Goal: Information Seeking & Learning: Learn about a topic

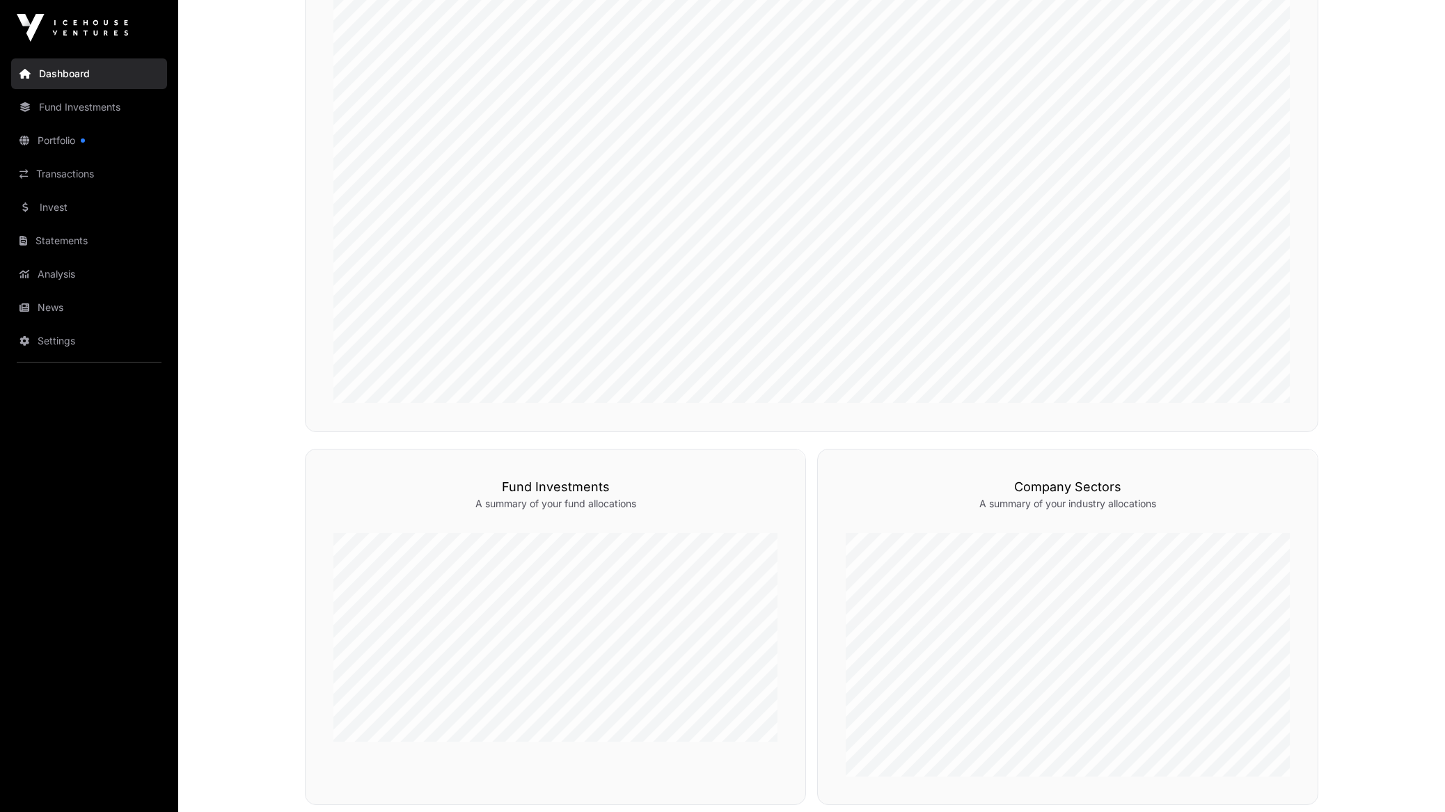
scroll to position [192, 0]
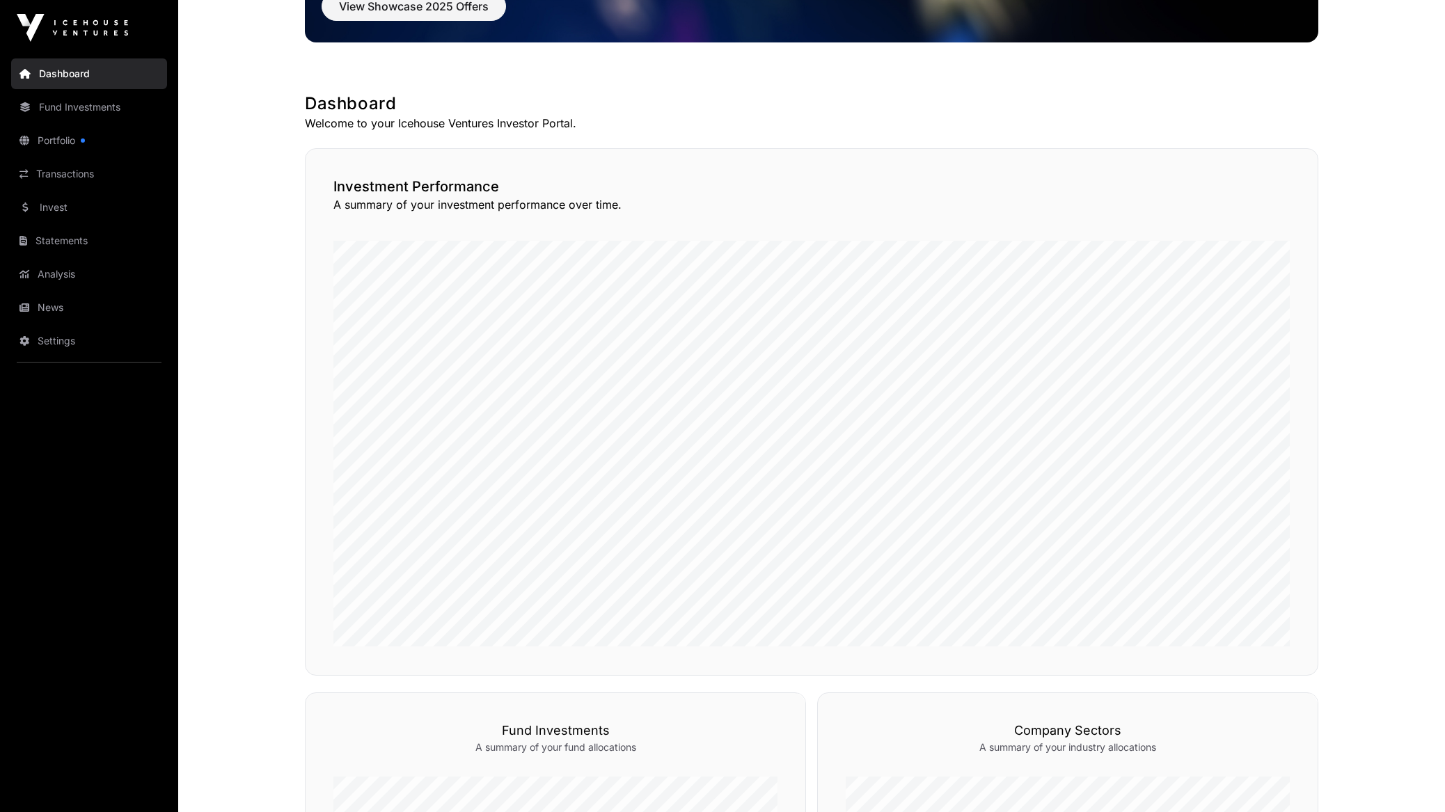
click at [72, 138] on link "Portfolio" at bounding box center [89, 140] width 156 height 31
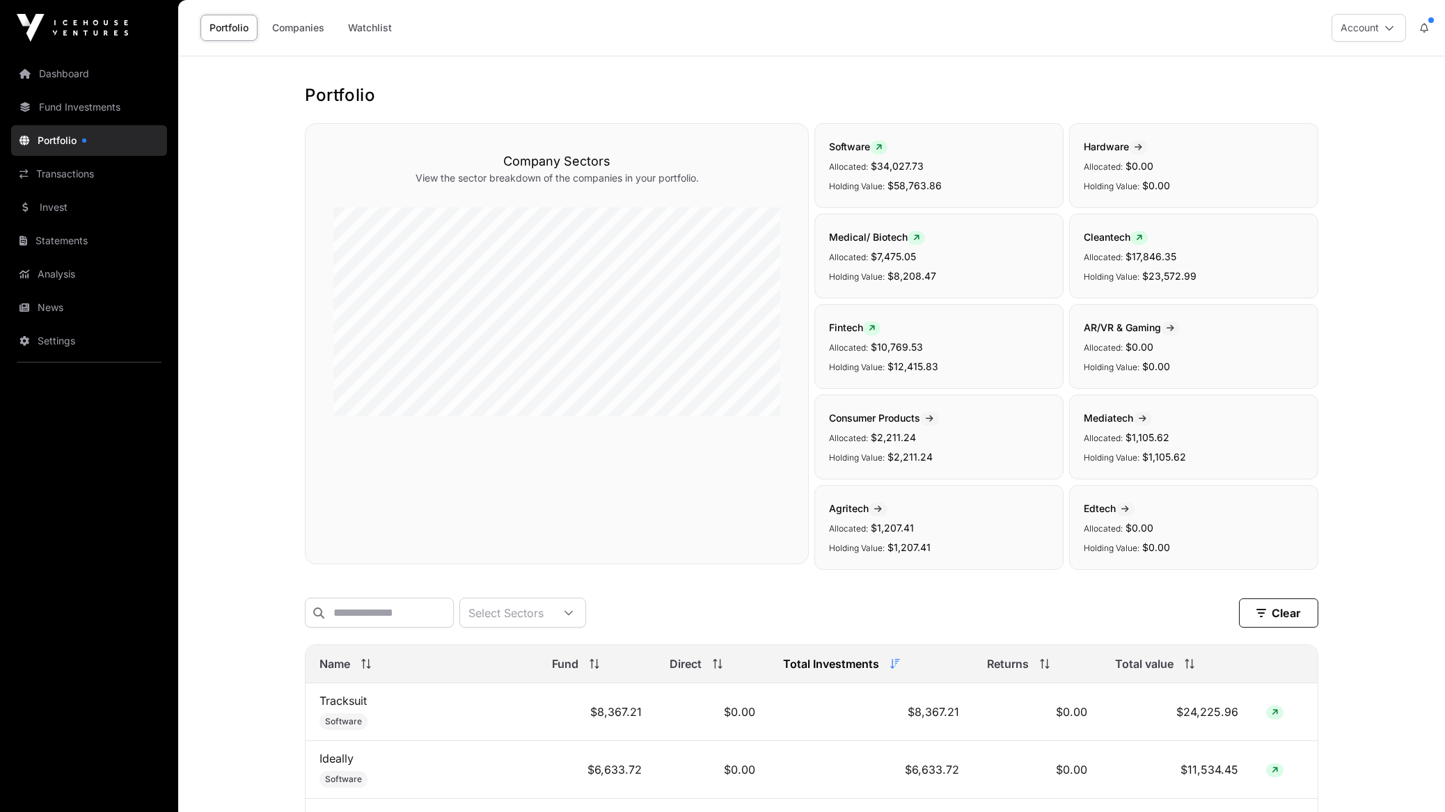
click at [301, 38] on link "Companies" at bounding box center [298, 28] width 70 height 26
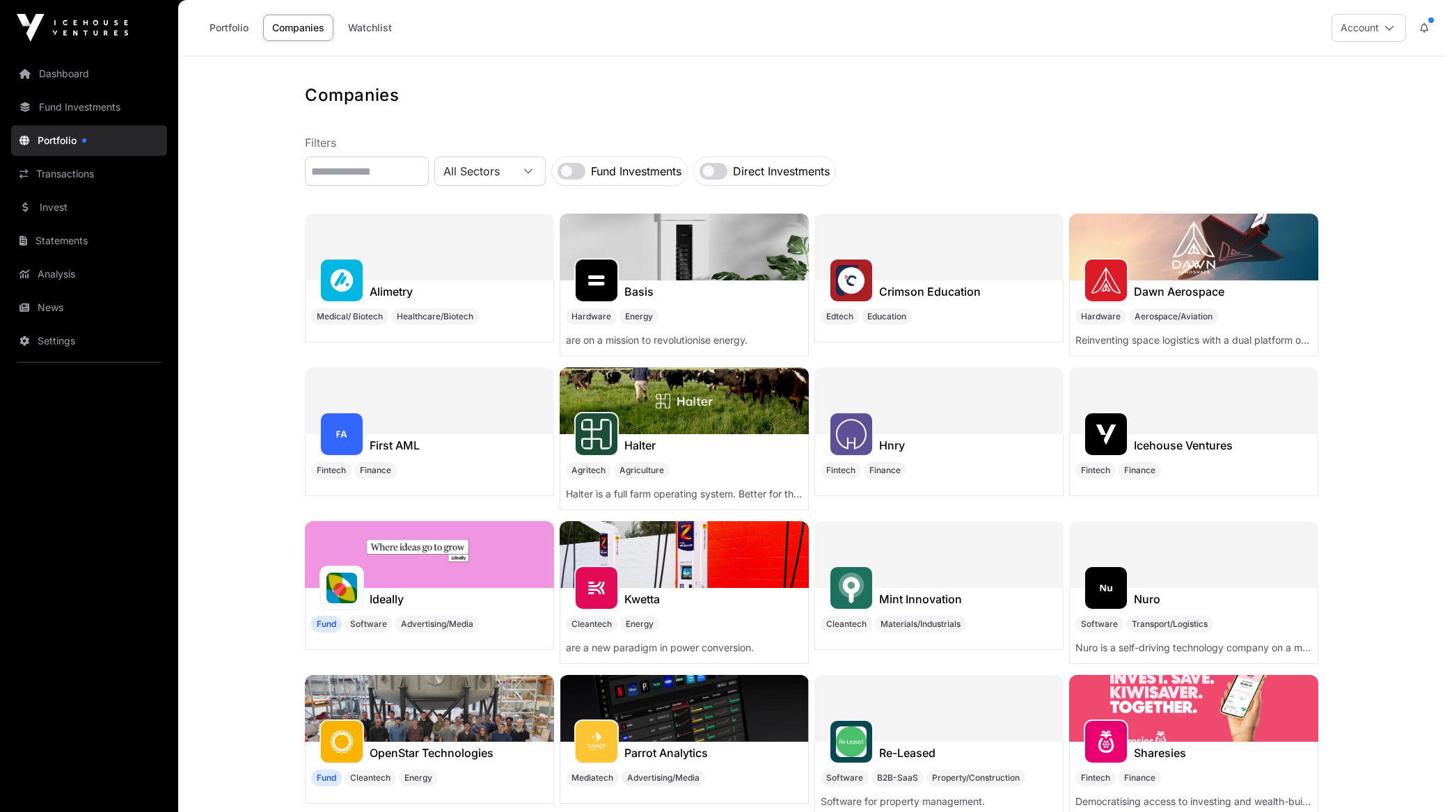
click at [251, 17] on link "Portfolio" at bounding box center [228, 28] width 57 height 26
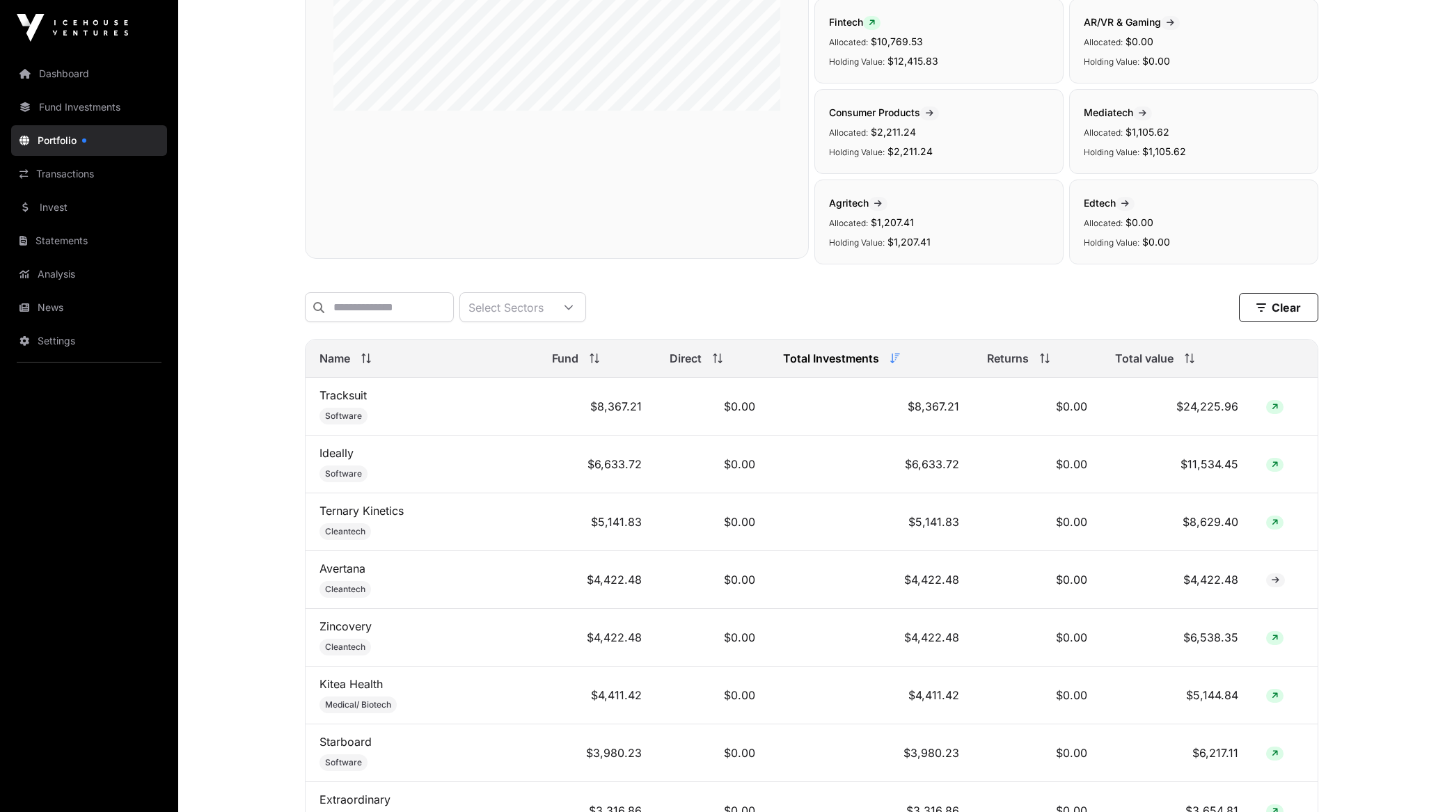
scroll to position [654, 0]
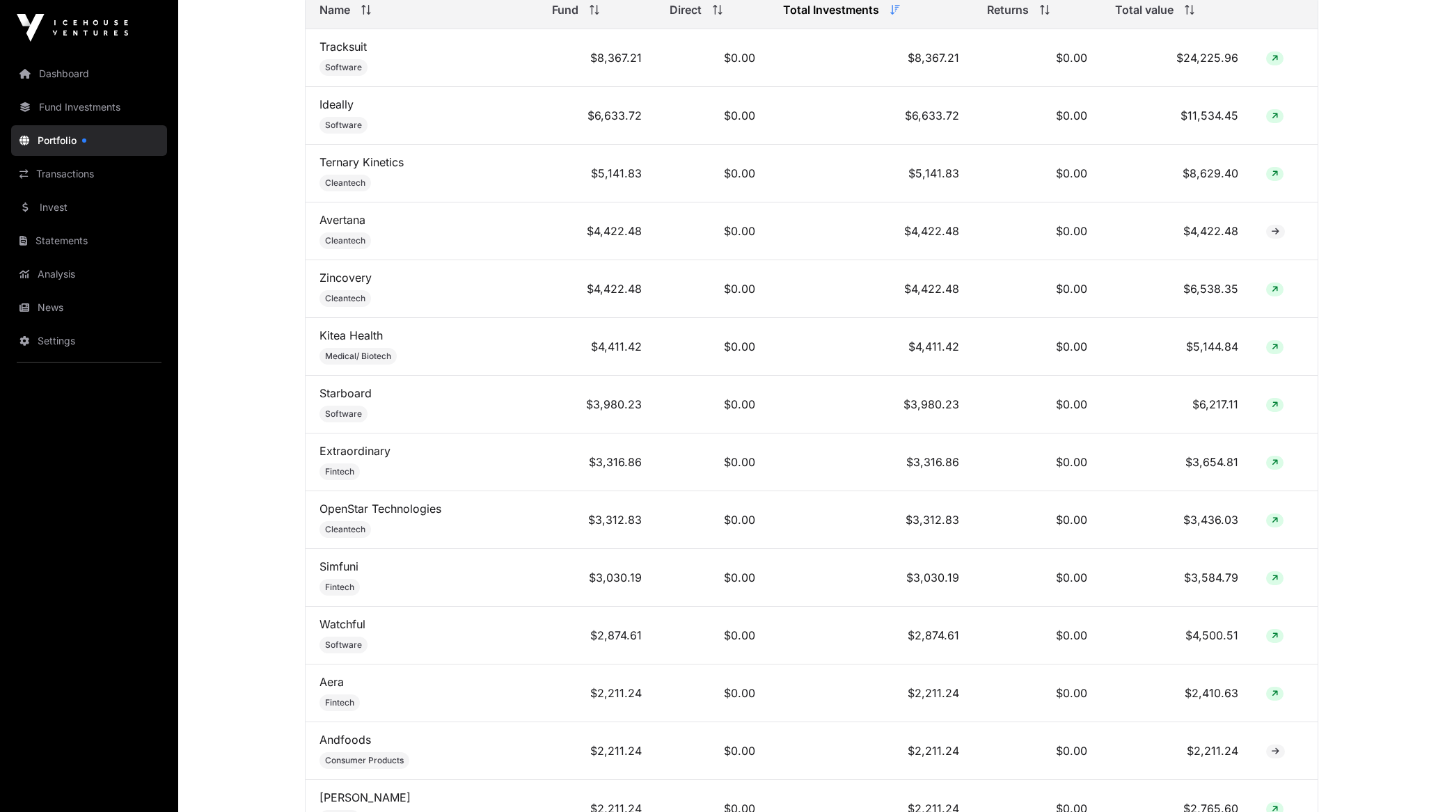
click at [375, 29] on th "Name" at bounding box center [422, 10] width 232 height 38
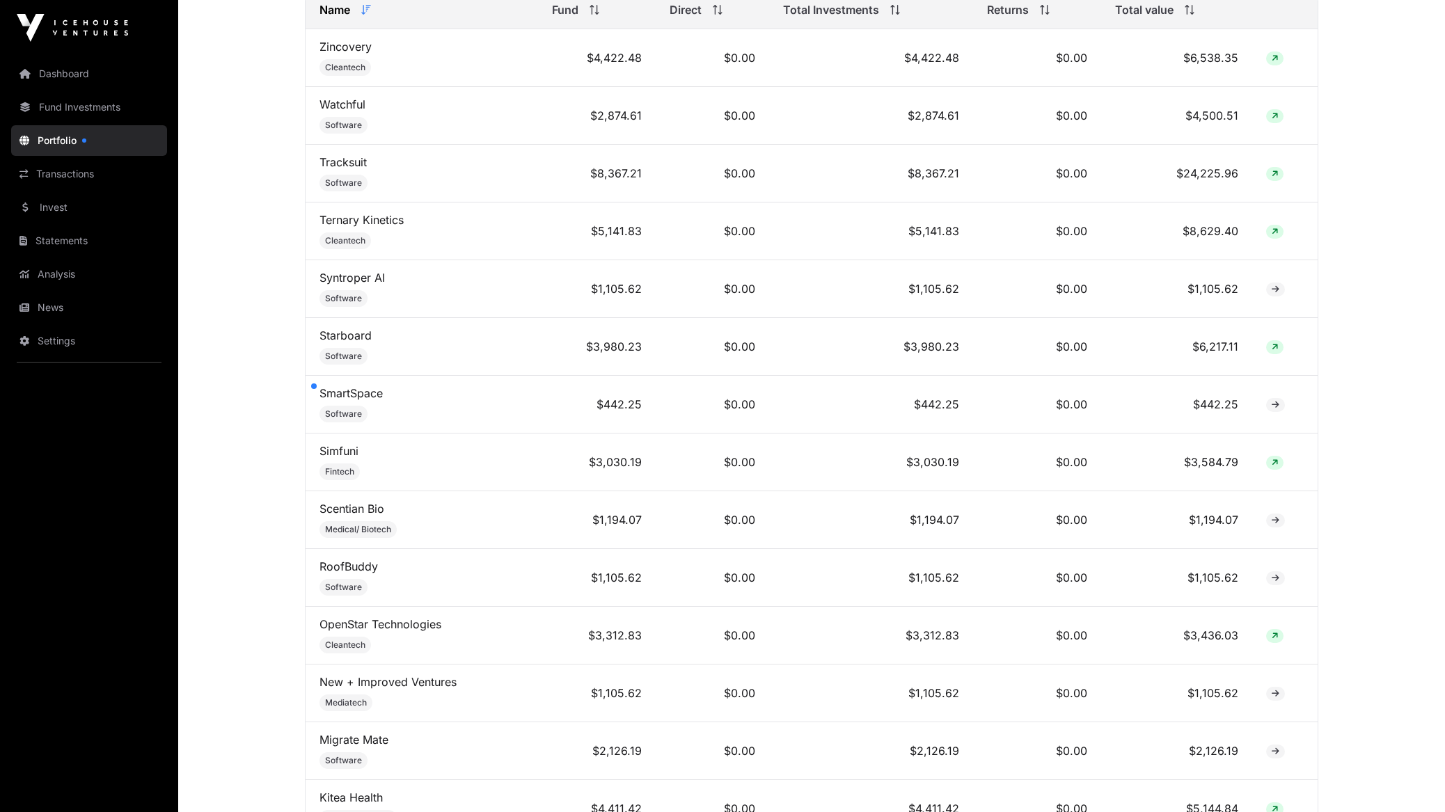
click at [370, 15] on icon at bounding box center [366, 10] width 10 height 10
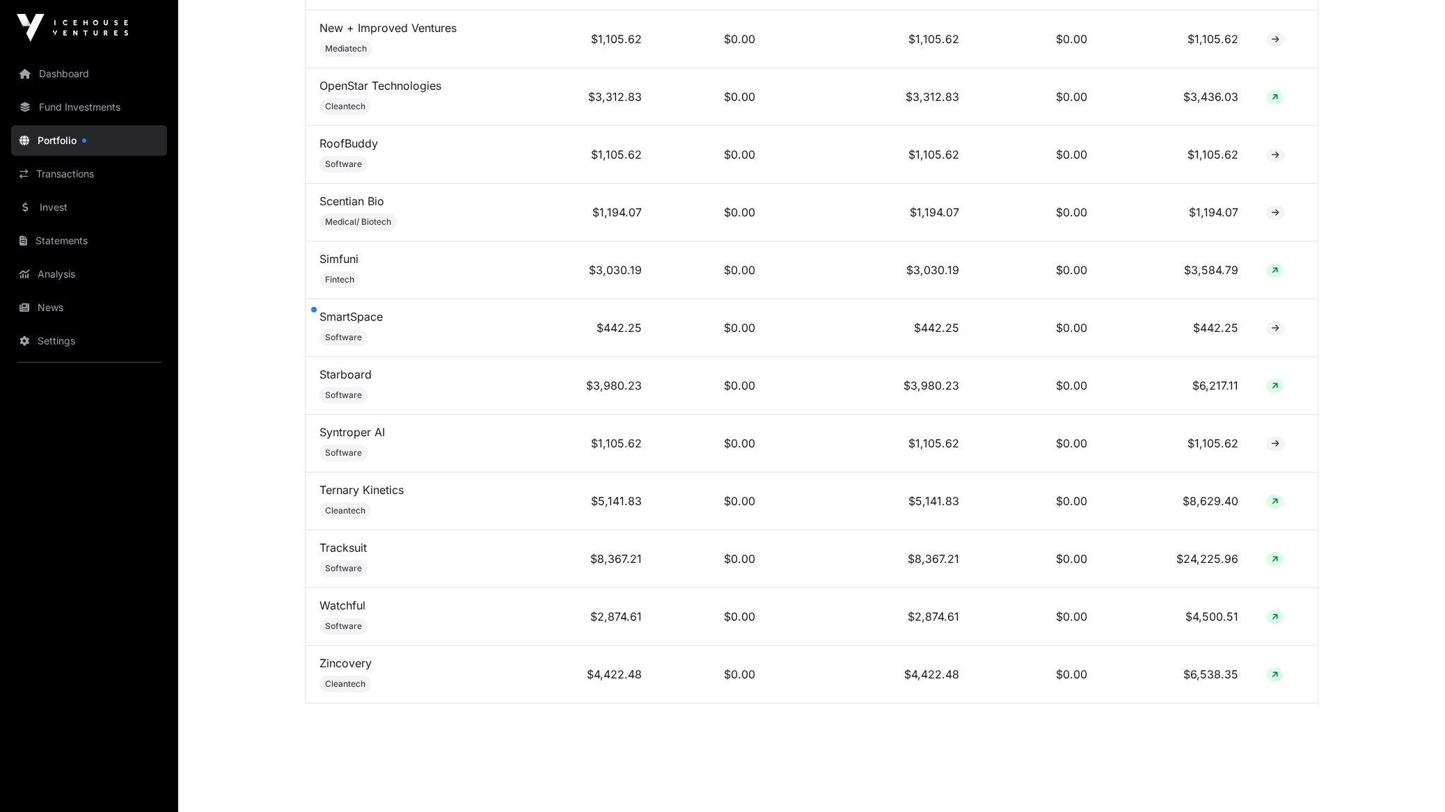
scroll to position [1789, 0]
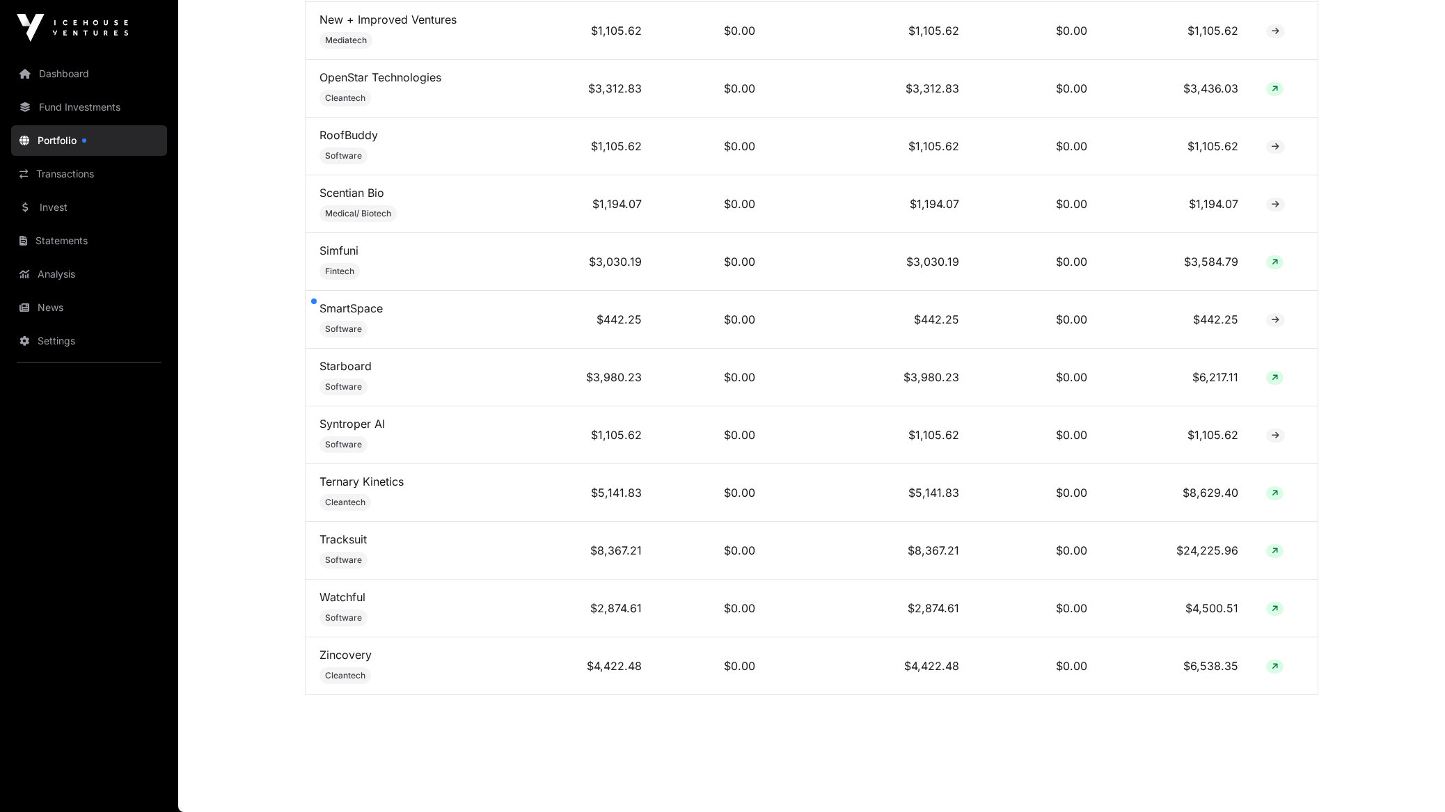
click at [1224, 546] on td "$24,225.96" at bounding box center [1176, 551] width 151 height 58
click at [347, 546] on td "Tracksuit Software" at bounding box center [422, 551] width 232 height 58
click at [347, 538] on link "Tracksuit" at bounding box center [343, 540] width 47 height 14
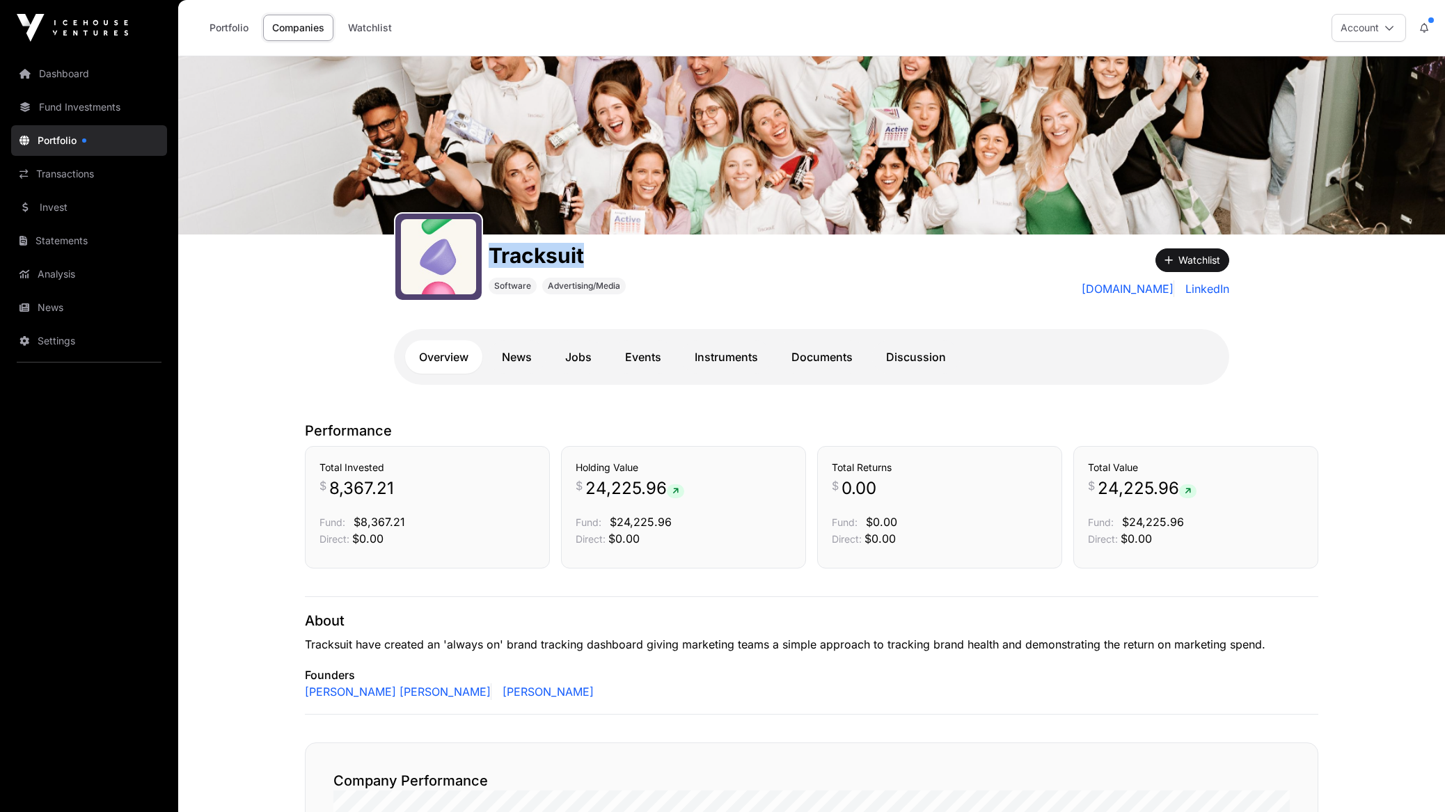
drag, startPoint x: 593, startPoint y: 258, endPoint x: 487, endPoint y: 266, distance: 106.1
click at [487, 266] on div "Tracksuit Software Advertising/Media" at bounding box center [707, 268] width 626 height 67
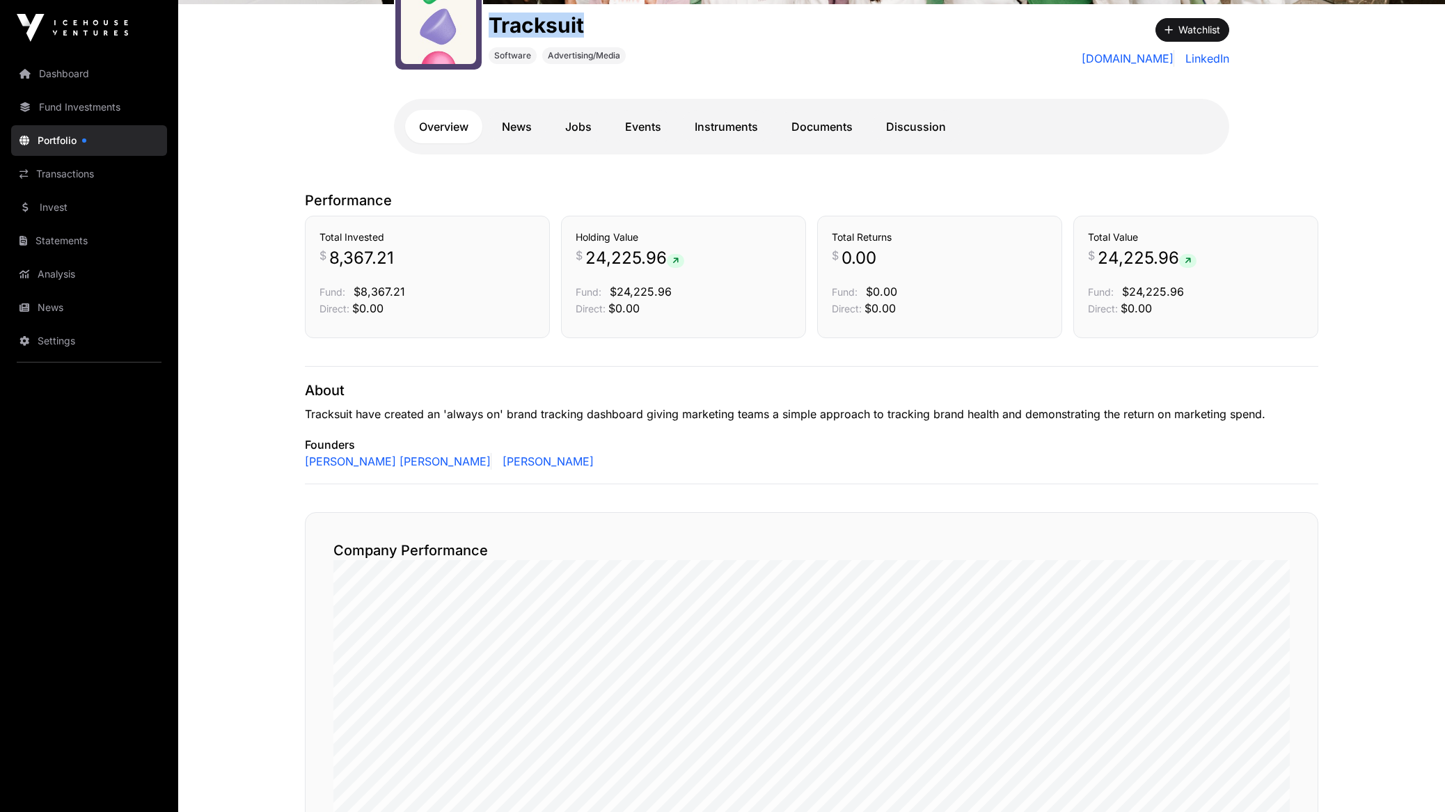
scroll to position [256, 0]
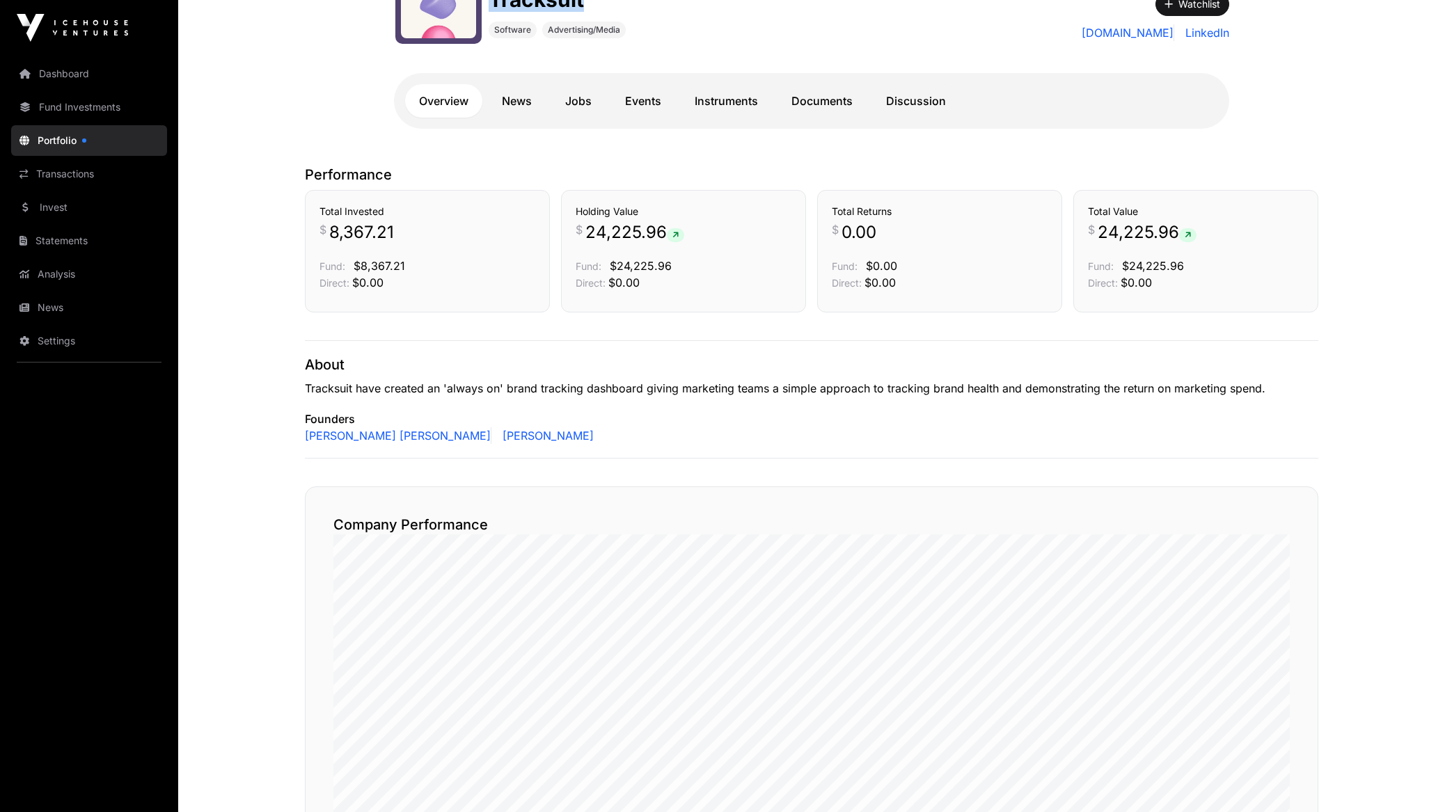
click at [575, 103] on link "Jobs" at bounding box center [578, 100] width 54 height 33
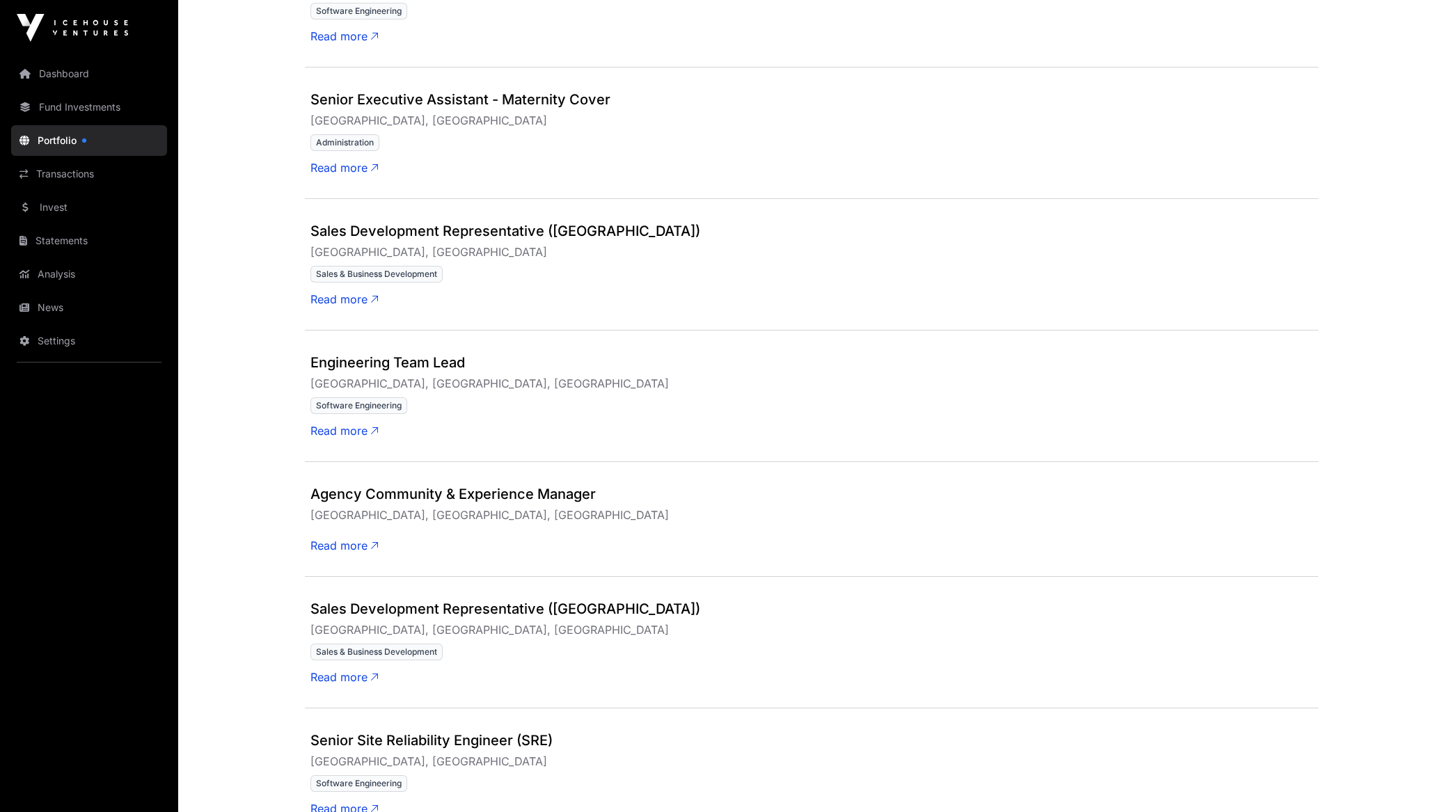
scroll to position [17, 0]
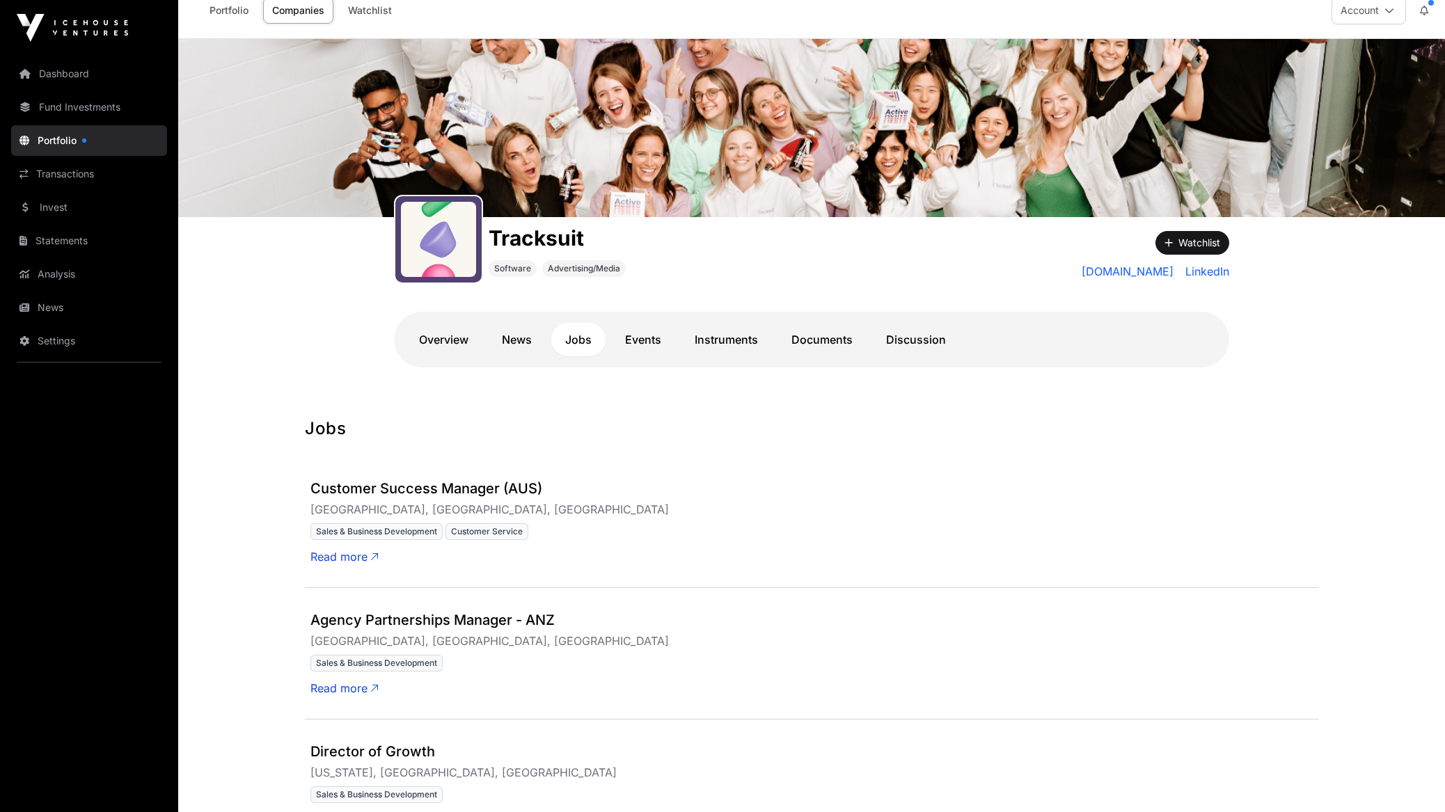
click at [525, 347] on link "News" at bounding box center [517, 339] width 58 height 33
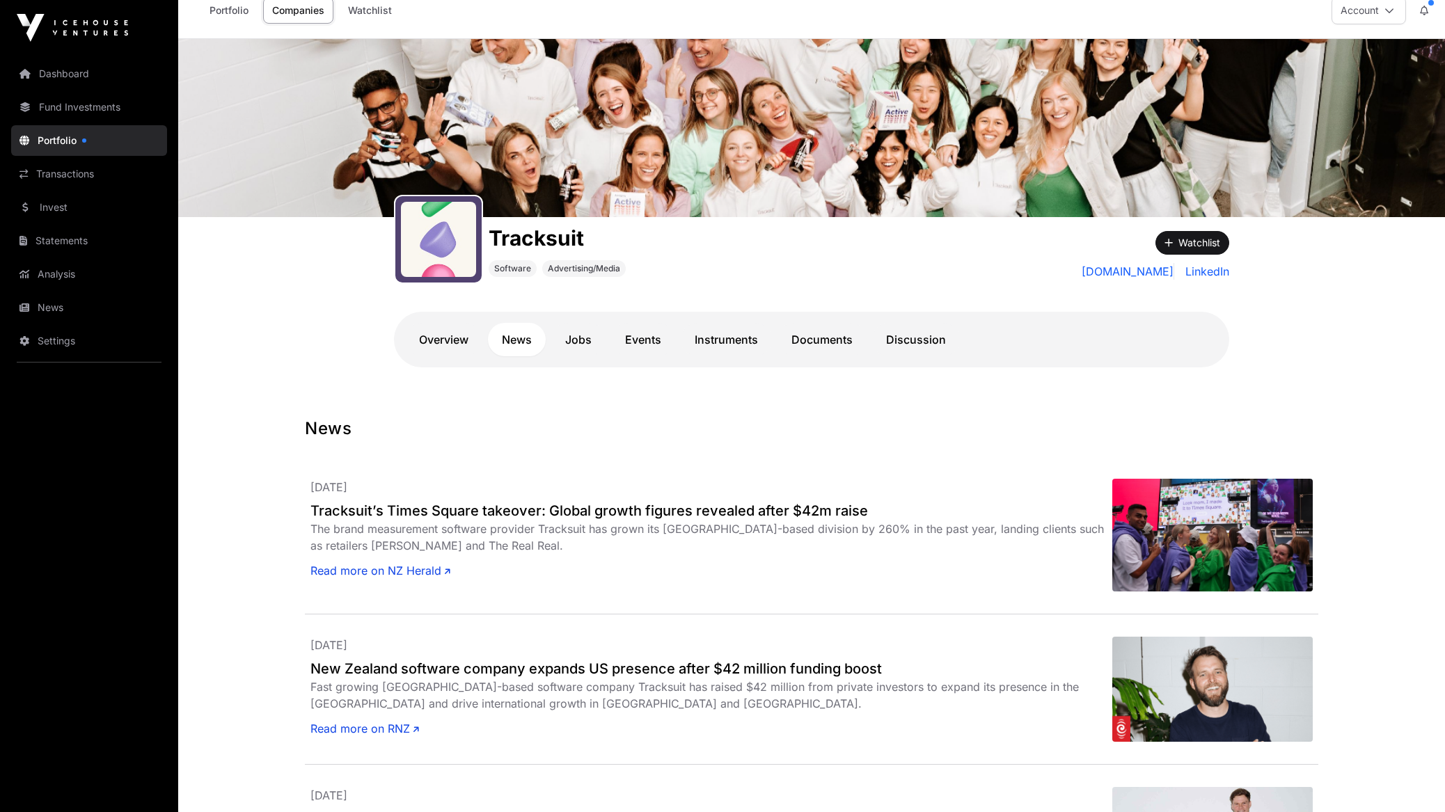
click at [656, 338] on link "Events" at bounding box center [643, 339] width 64 height 33
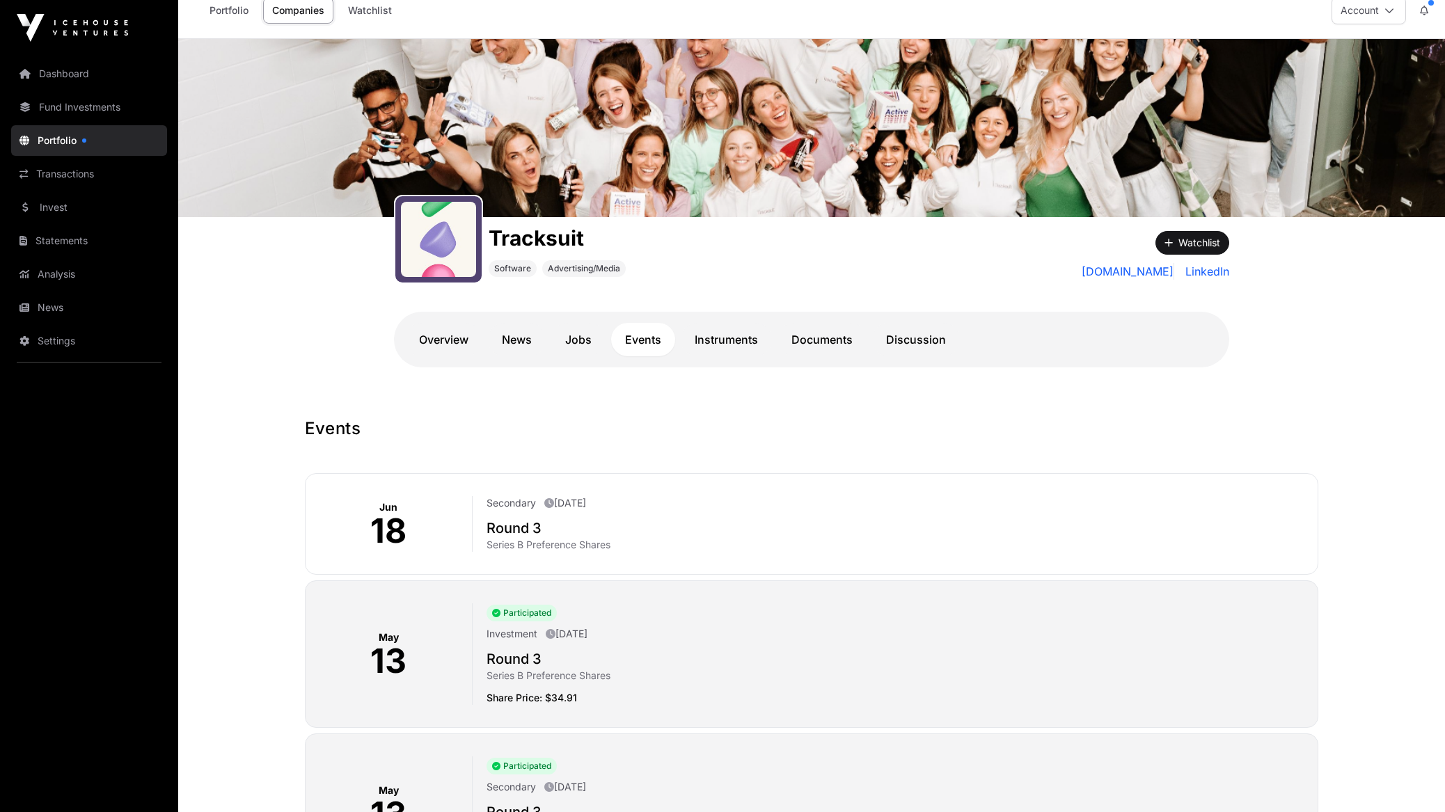
click at [466, 343] on link "Overview" at bounding box center [443, 339] width 77 height 33
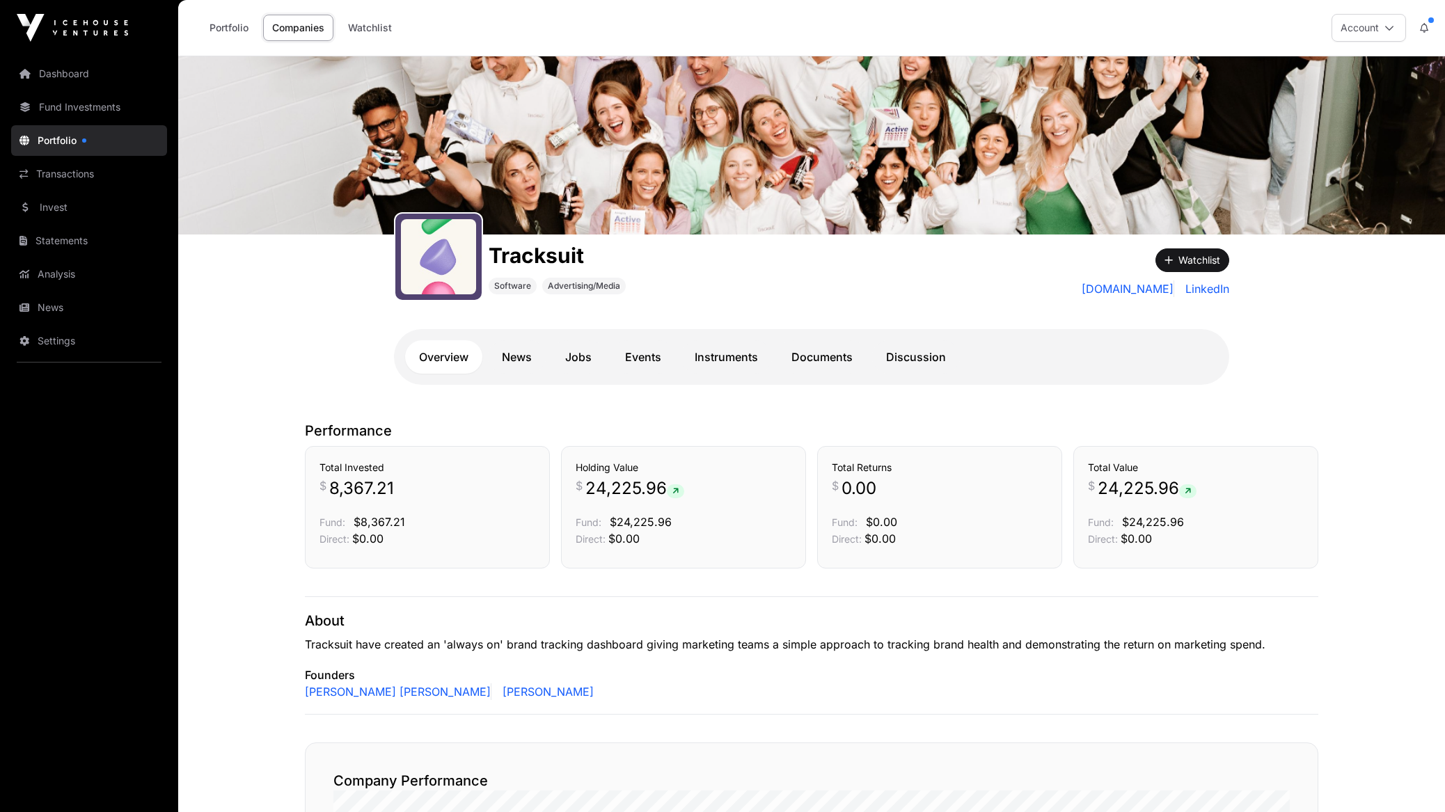
click at [909, 357] on link "Discussion" at bounding box center [916, 356] width 88 height 33
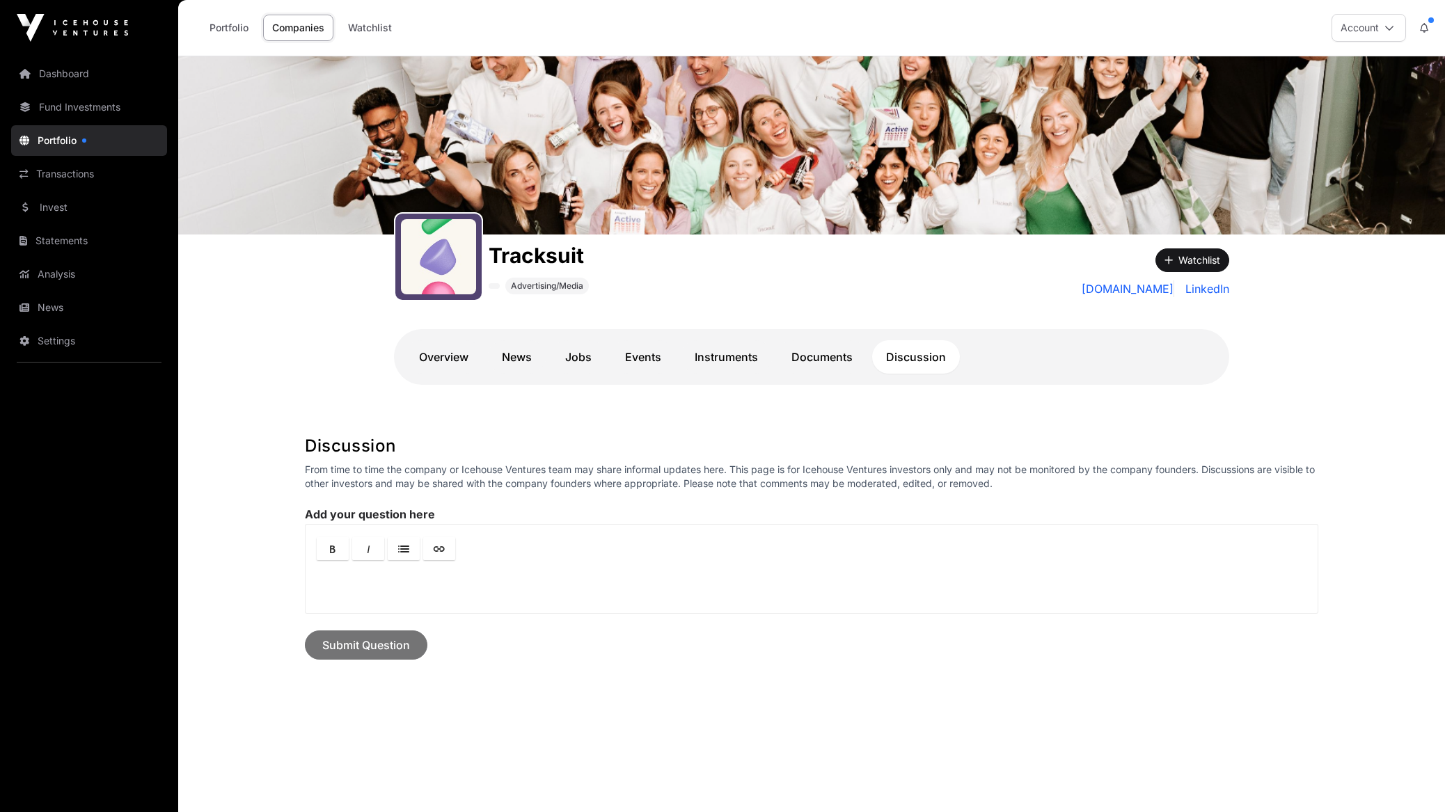
scroll to position [20, 0]
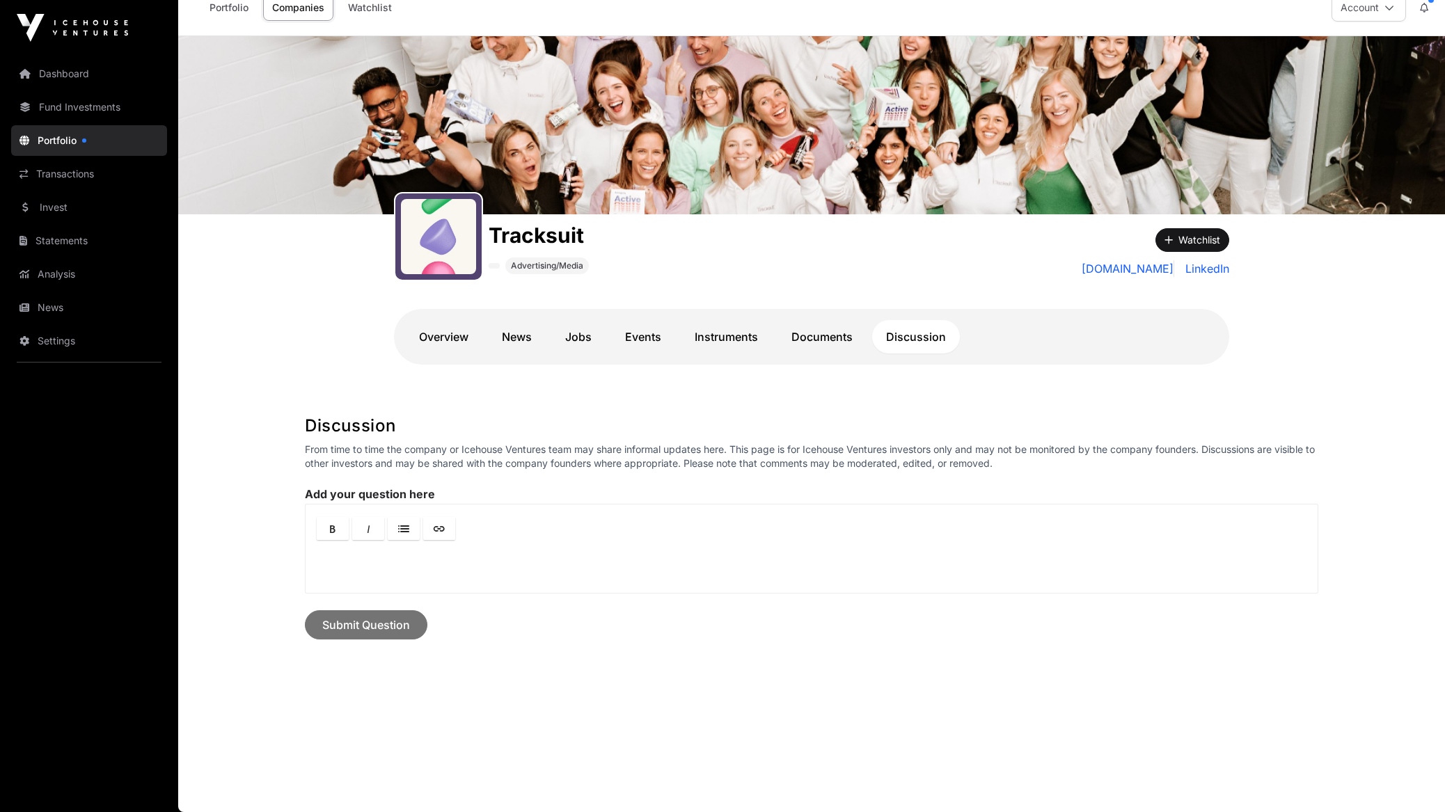
click at [823, 334] on link "Documents" at bounding box center [822, 336] width 89 height 33
